Goal: Task Accomplishment & Management: Use online tool/utility

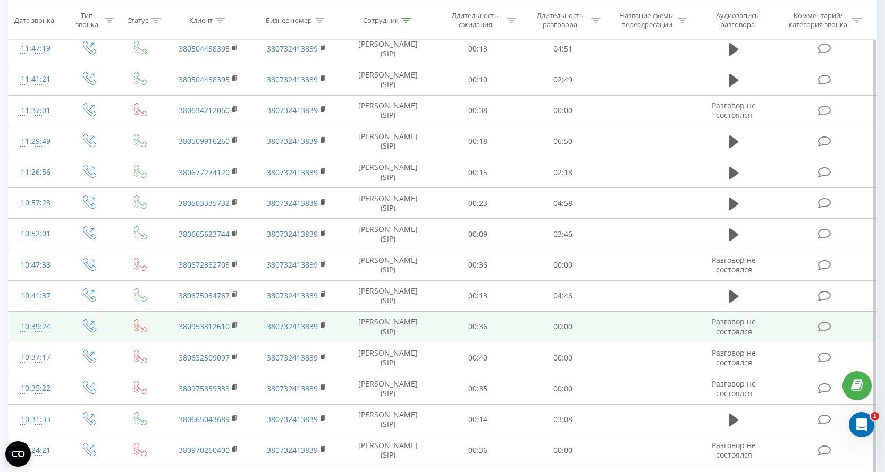
scroll to position [500, 0]
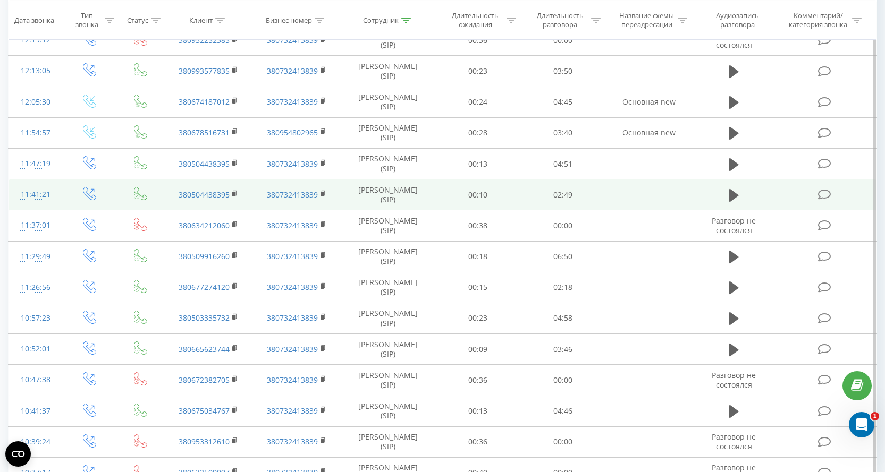
scroll to position [500, 0]
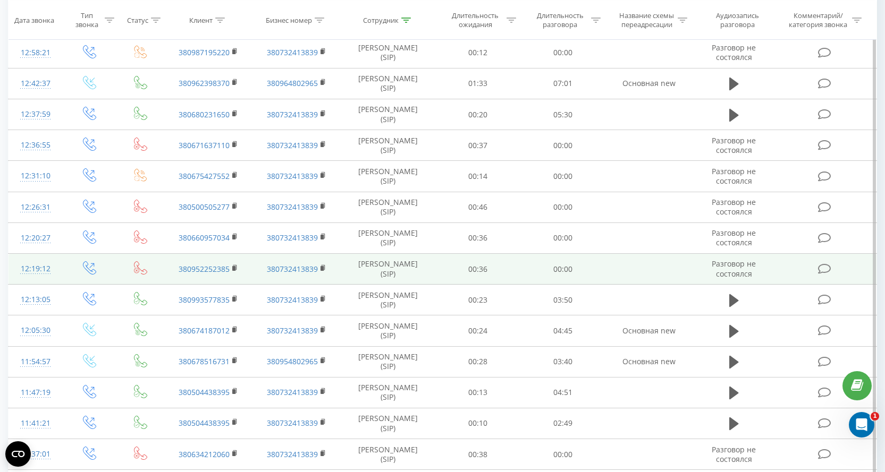
scroll to position [500, 0]
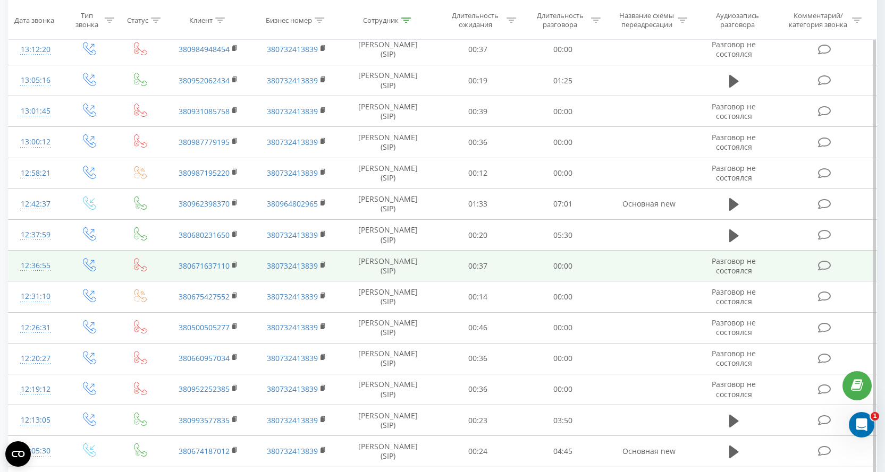
scroll to position [500, 0]
